Goal: Use online tool/utility

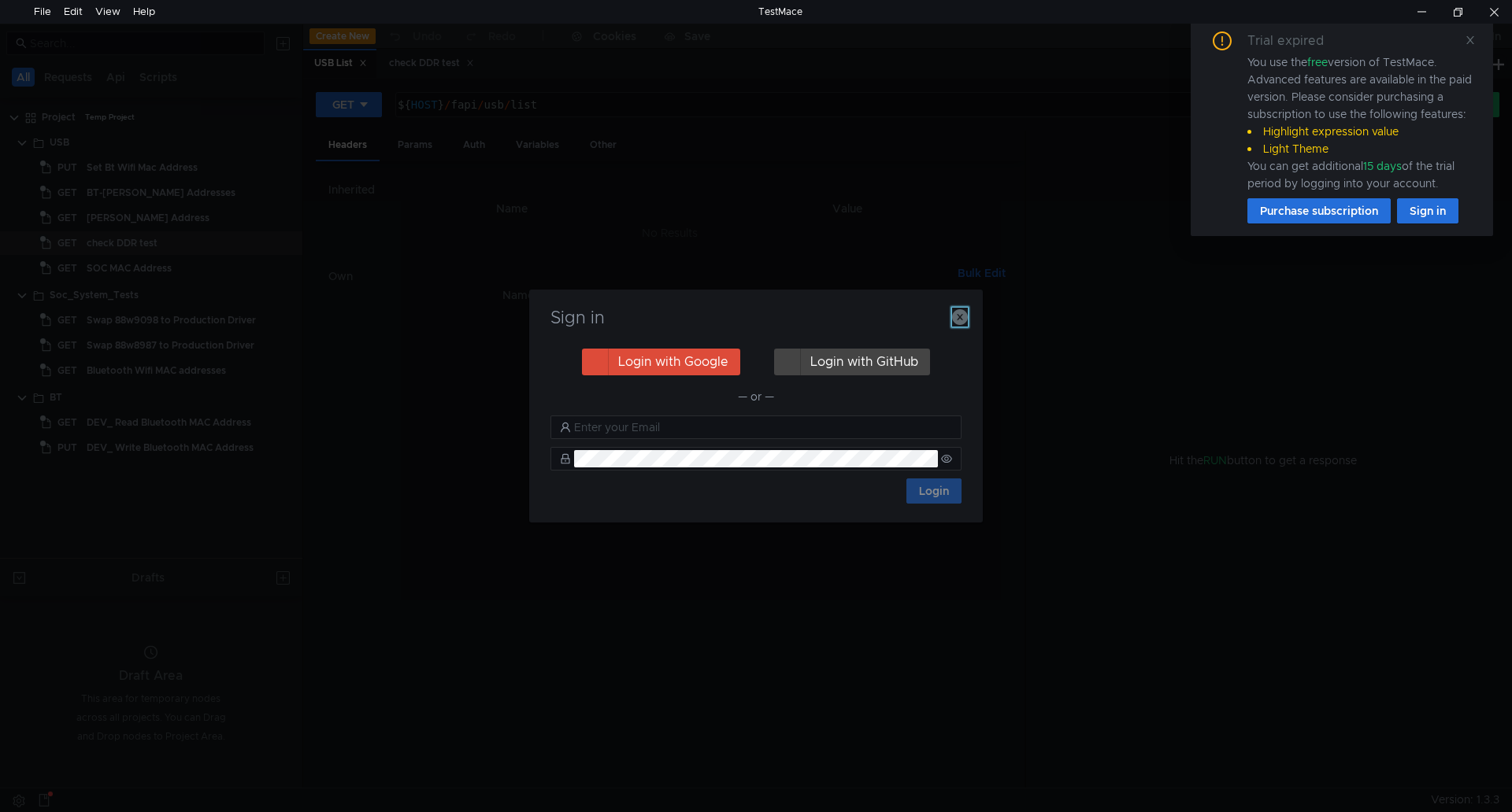
click at [961, 315] on icon "button" at bounding box center [959, 317] width 16 height 16
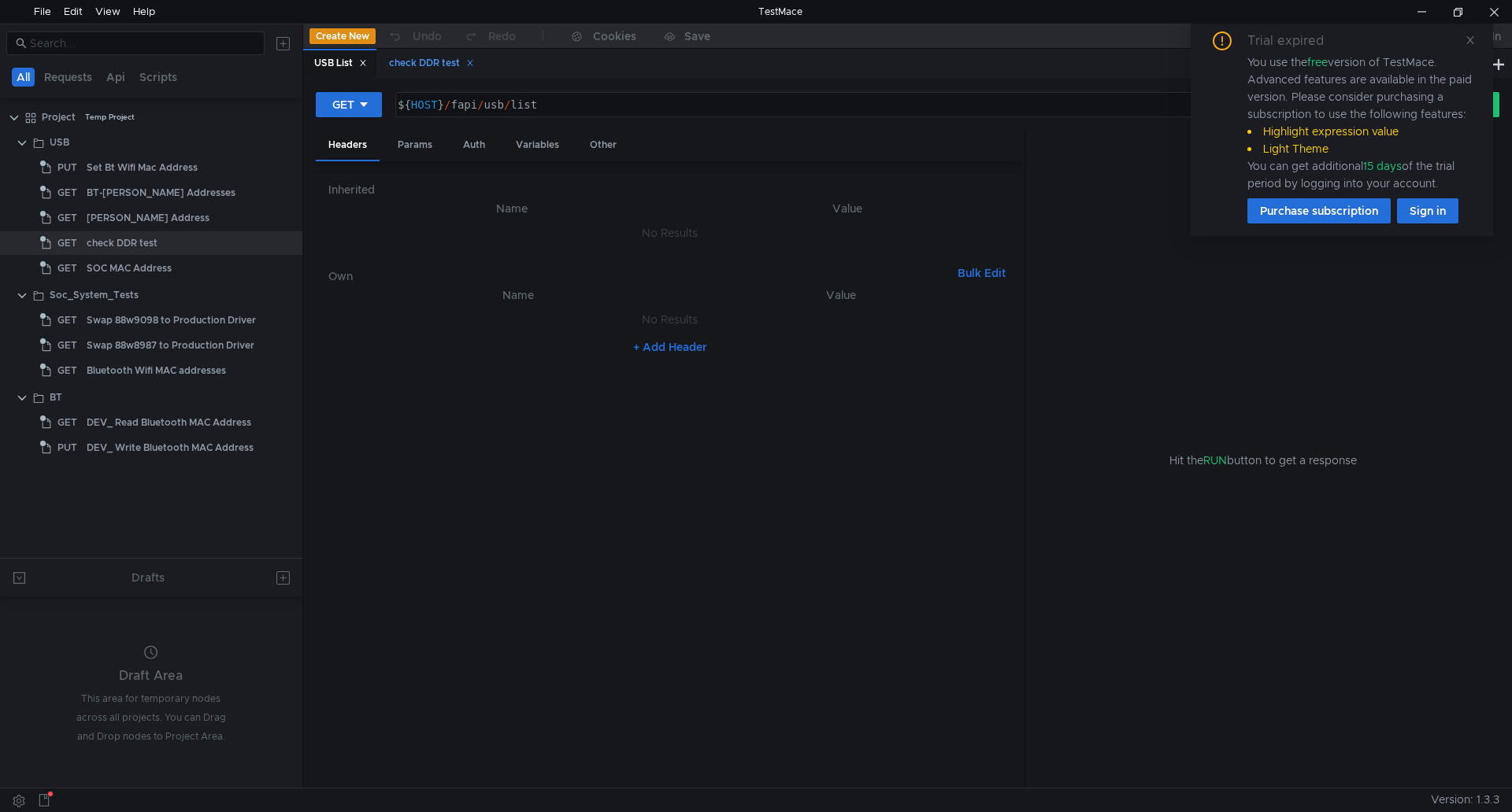
click at [444, 72] on div "check DDR test" at bounding box center [430, 63] width 106 height 29
click at [363, 107] on icon at bounding box center [363, 105] width 8 height 5
click at [365, 161] on li "POST" at bounding box center [350, 163] width 69 height 25
click at [1469, 40] on icon at bounding box center [1469, 39] width 8 height 8
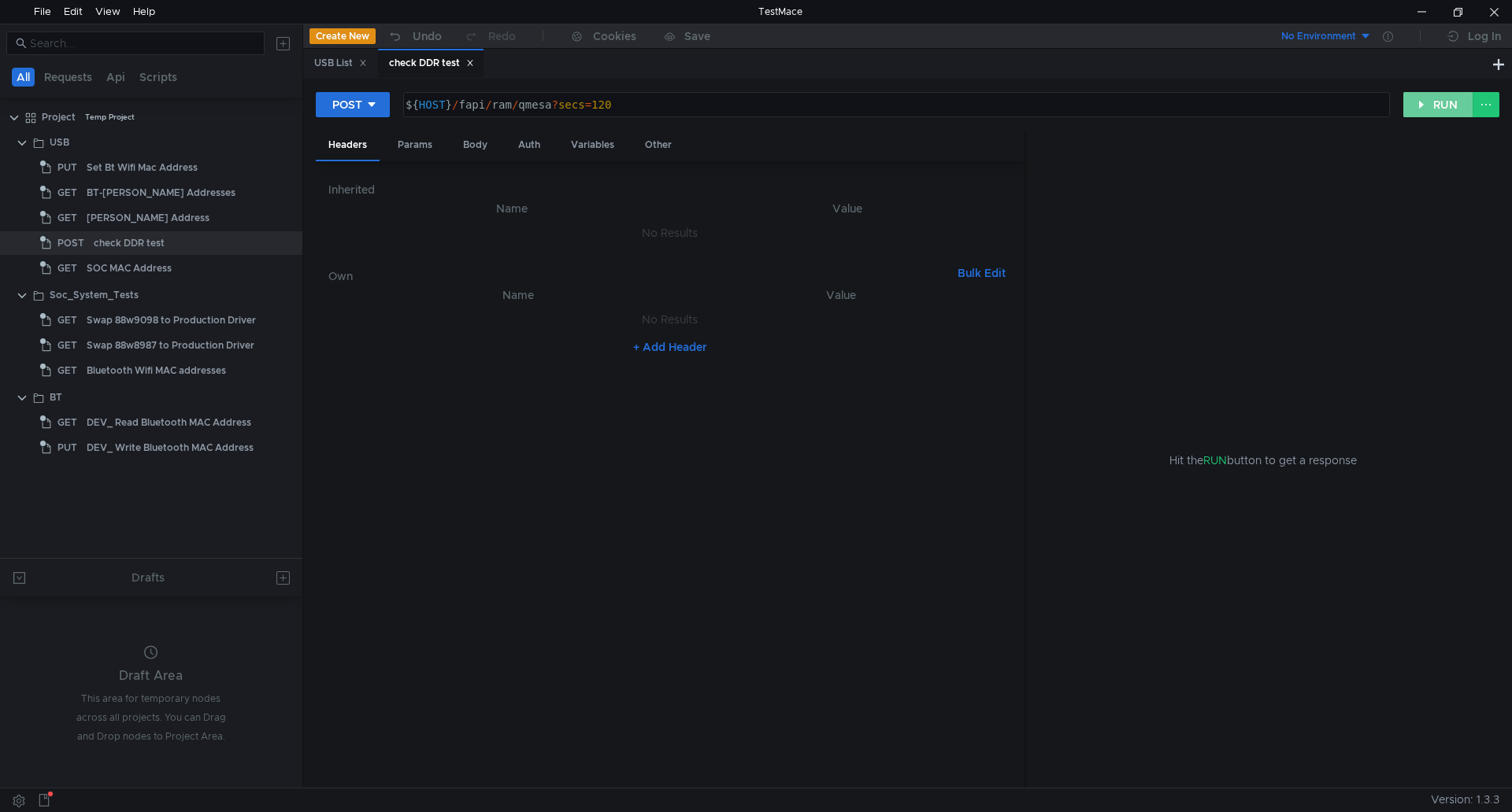
click at [1442, 102] on button "RUN" at bounding box center [1438, 105] width 70 height 25
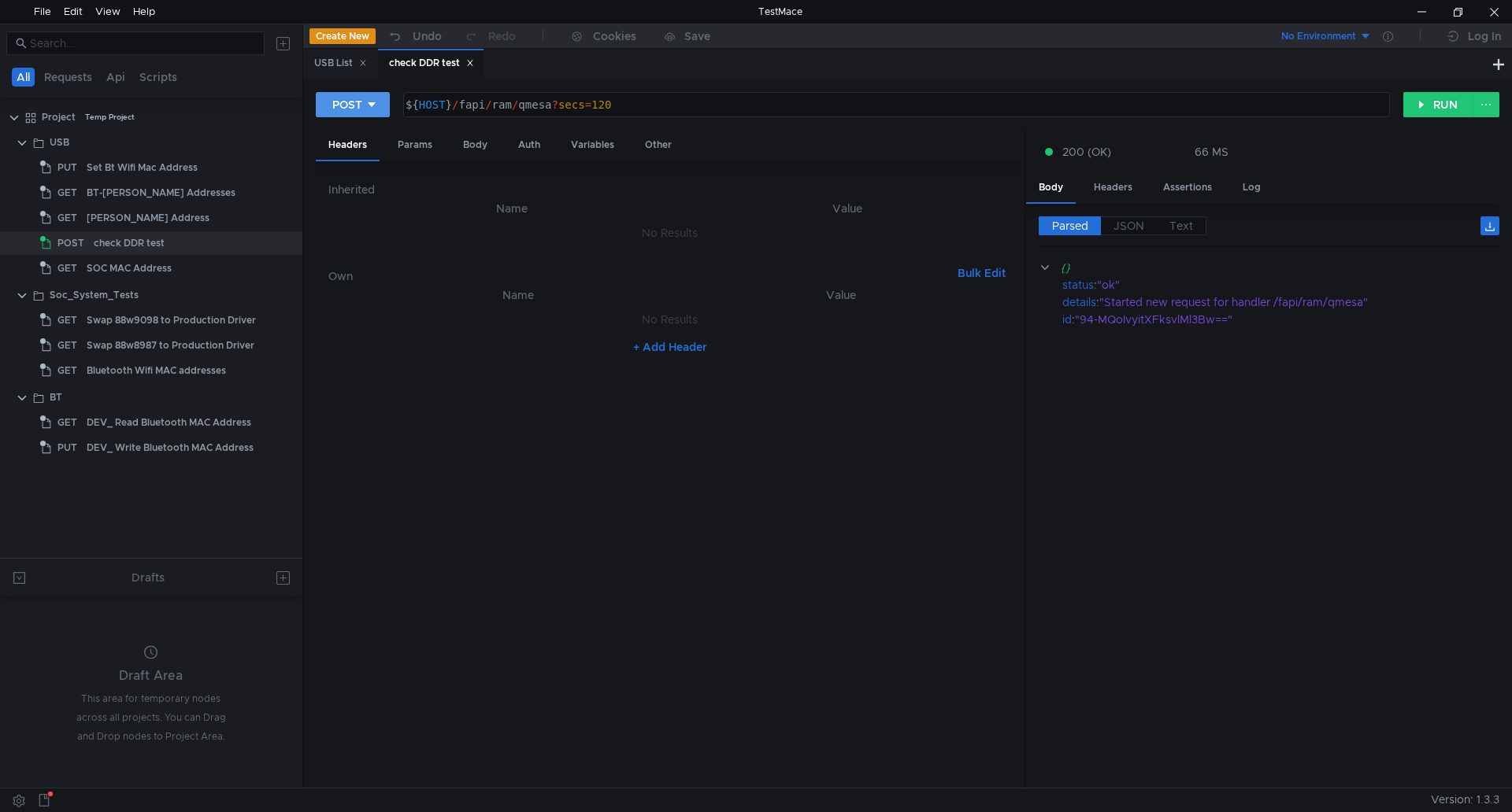
click at [354, 113] on div "POST" at bounding box center [347, 104] width 30 height 18
click at [342, 147] on li "GET" at bounding box center [352, 138] width 74 height 25
click at [1422, 114] on button "RUN" at bounding box center [1438, 105] width 70 height 25
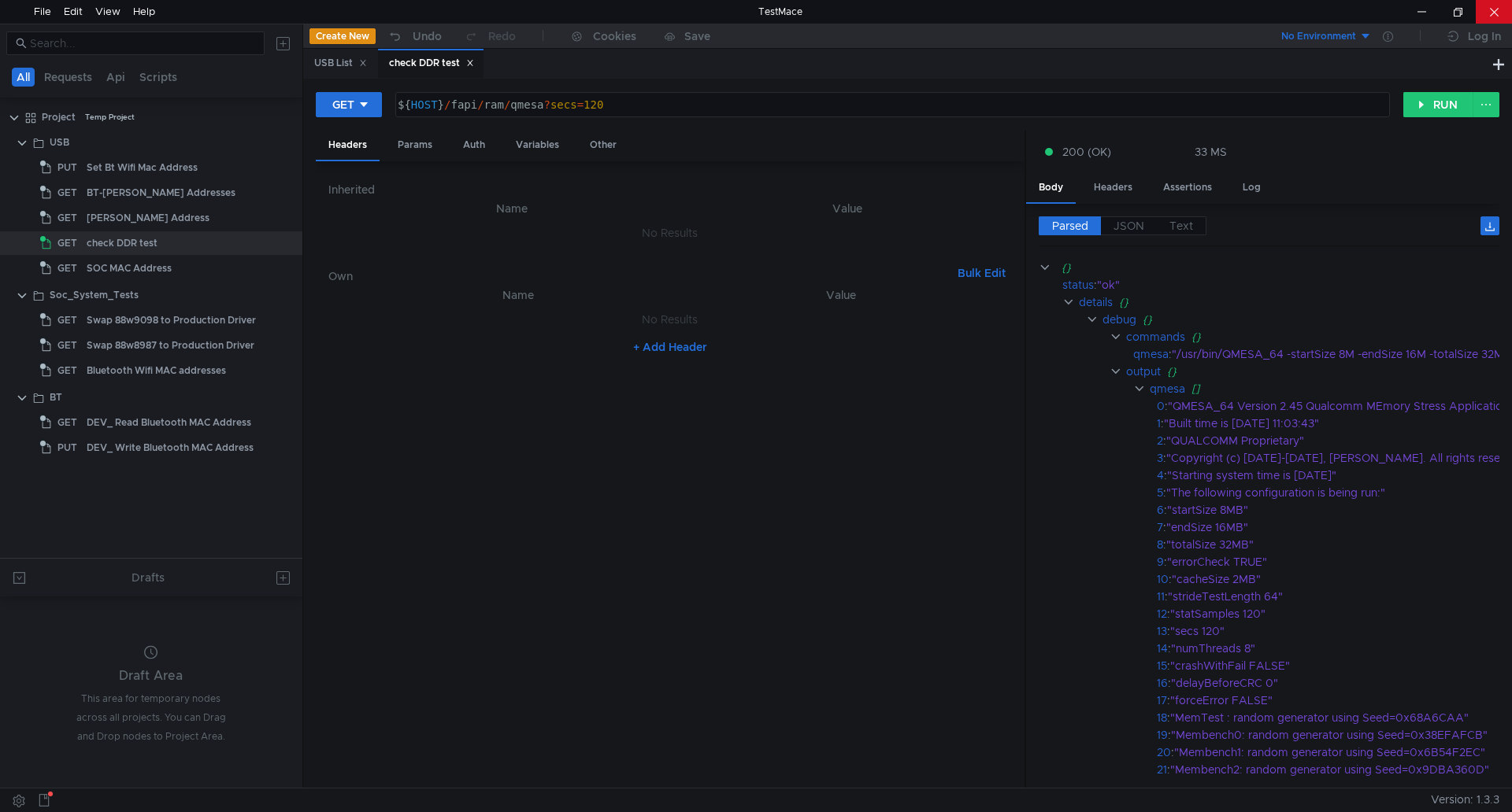
click at [1490, 1] on div at bounding box center [1493, 12] width 36 height 23
